Goal: Transaction & Acquisition: Purchase product/service

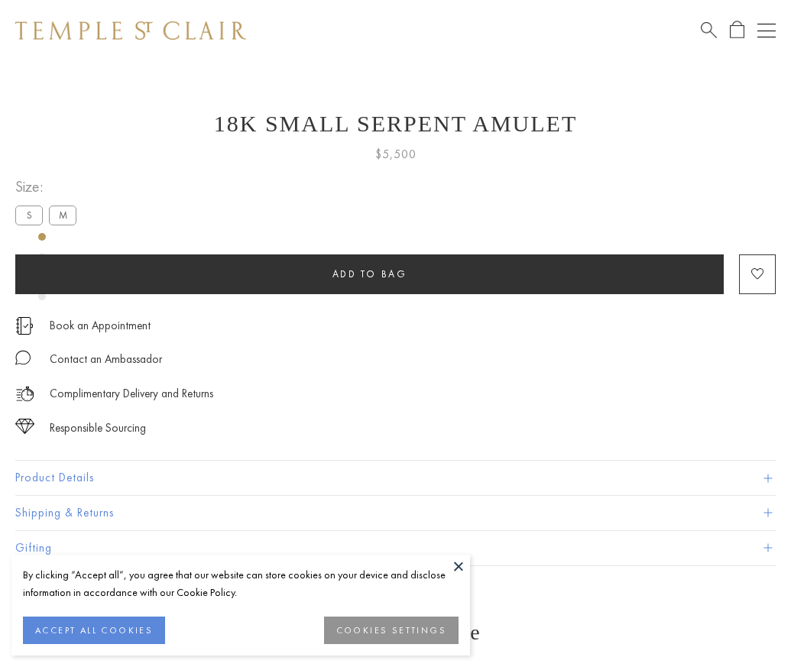
click at [369, 274] on span "Add to bag" at bounding box center [370, 274] width 75 height 13
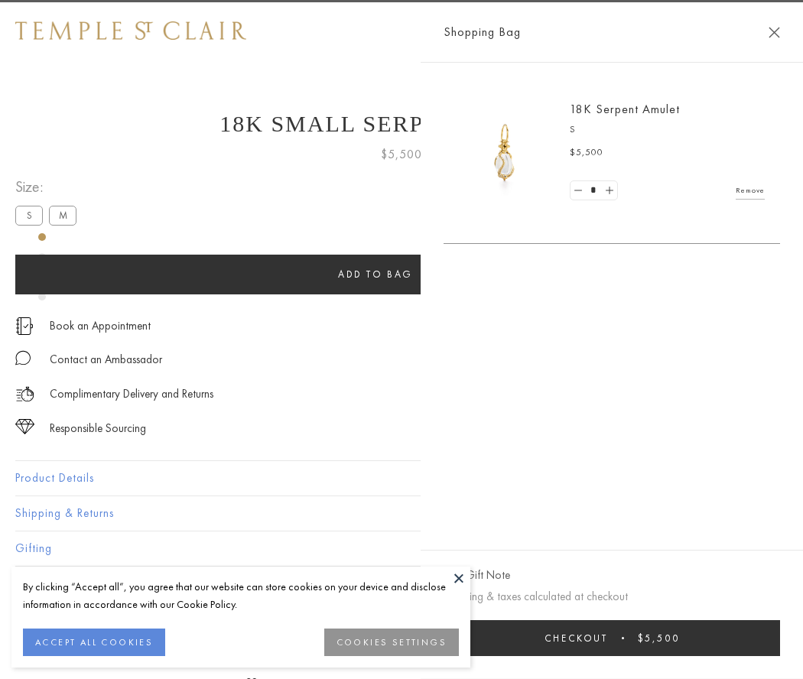
click at [624, 638] on span "submit" at bounding box center [622, 638] width 2 height 2
